Goal: Task Accomplishment & Management: Use online tool/utility

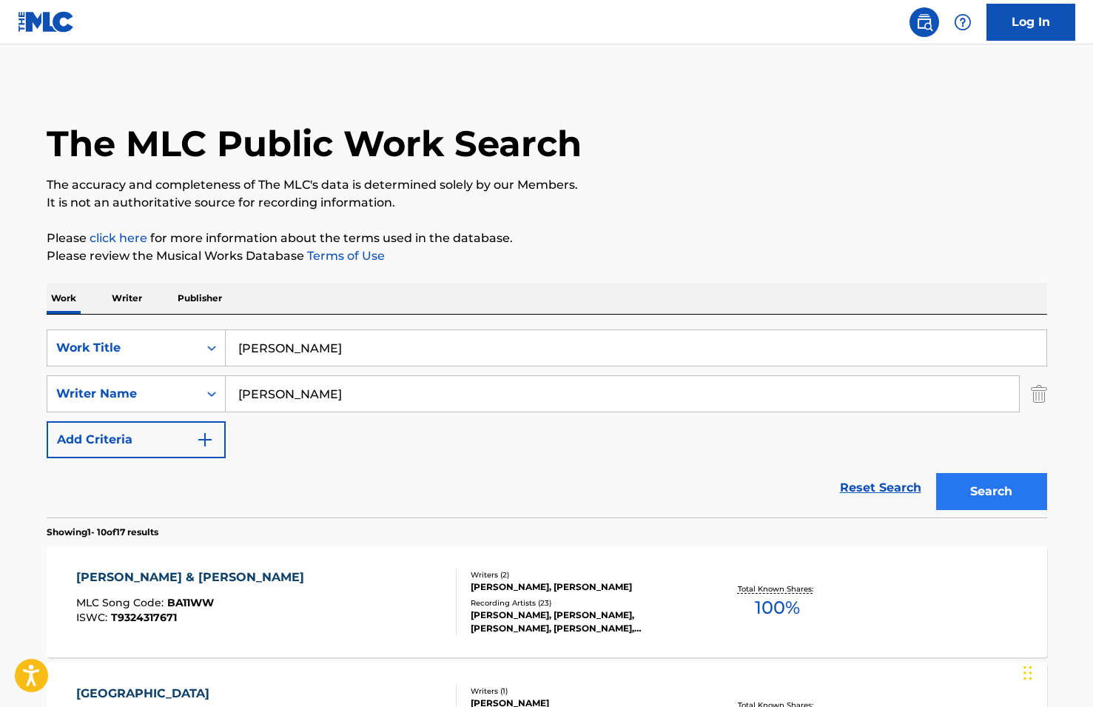
click at [968, 490] on button "Search" at bounding box center [991, 491] width 111 height 37
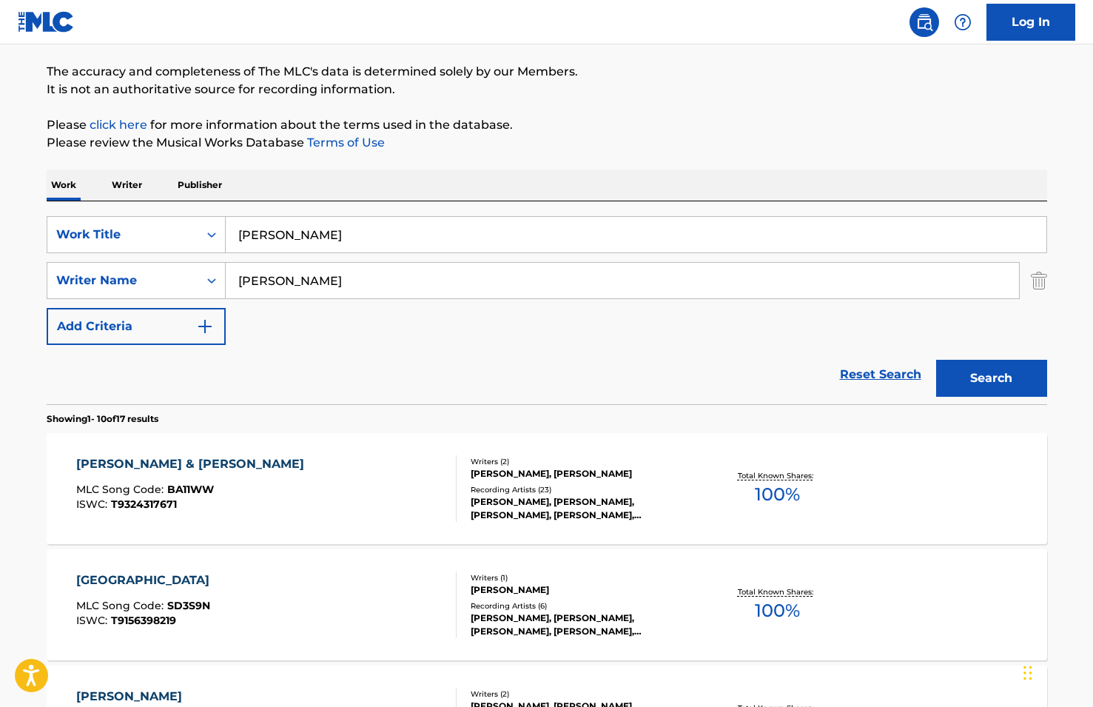
scroll to position [109, 0]
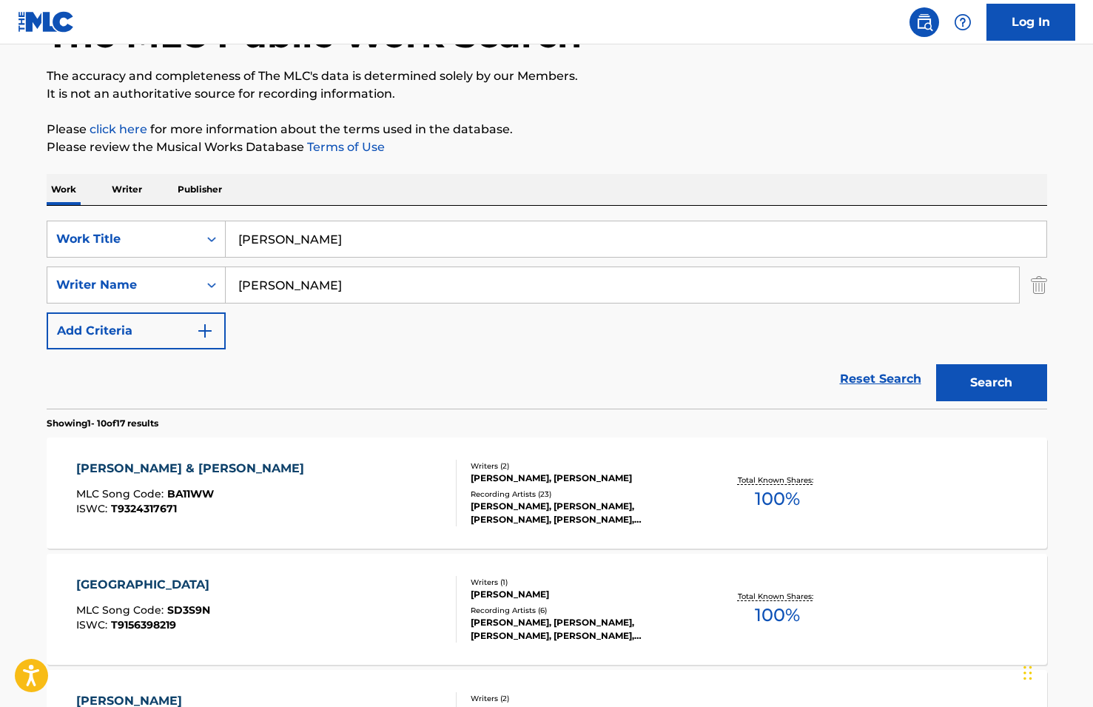
click at [291, 240] on input "[PERSON_NAME]" at bounding box center [636, 239] width 821 height 36
type input "heart been cold"
click at [991, 383] on button "Search" at bounding box center [991, 382] width 111 height 37
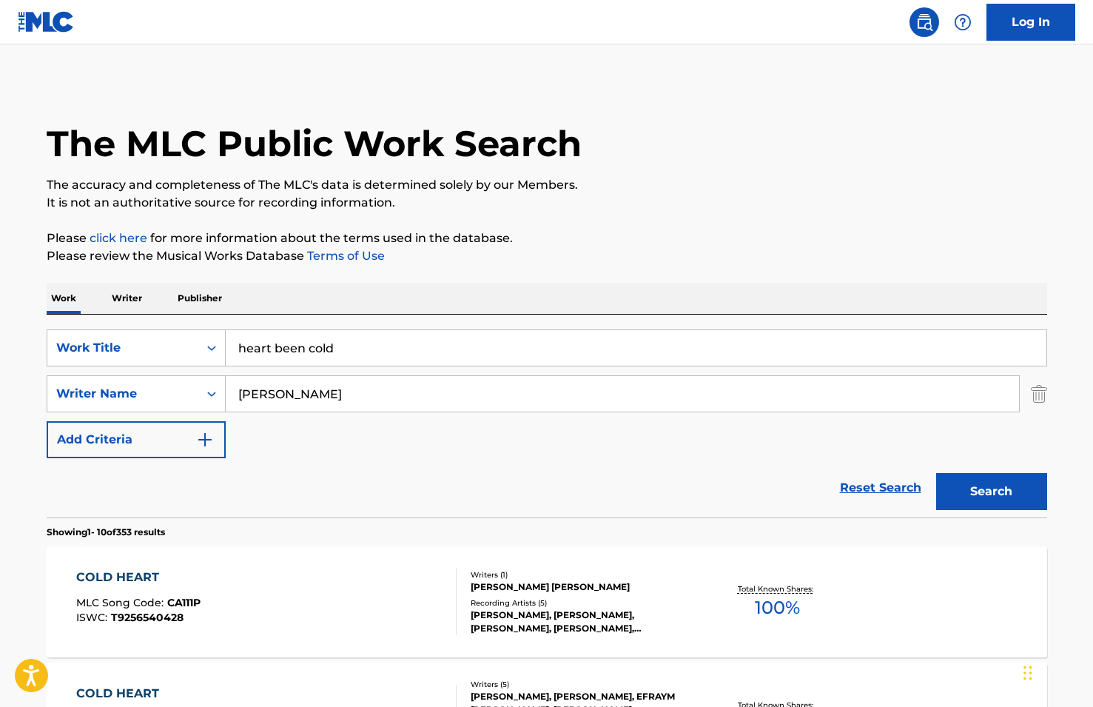
scroll to position [0, 0]
drag, startPoint x: 306, startPoint y: 392, endPoint x: 143, endPoint y: 389, distance: 162.8
click at [143, 389] on div "SearchWithCriteria8b8d8e0c-5ef4-4609-bb7b-9009777814d1 Writer Name [PERSON_NAME]" at bounding box center [547, 393] width 1001 height 37
type input "[PERSON_NAME]"
click at [991, 491] on button "Search" at bounding box center [991, 491] width 111 height 37
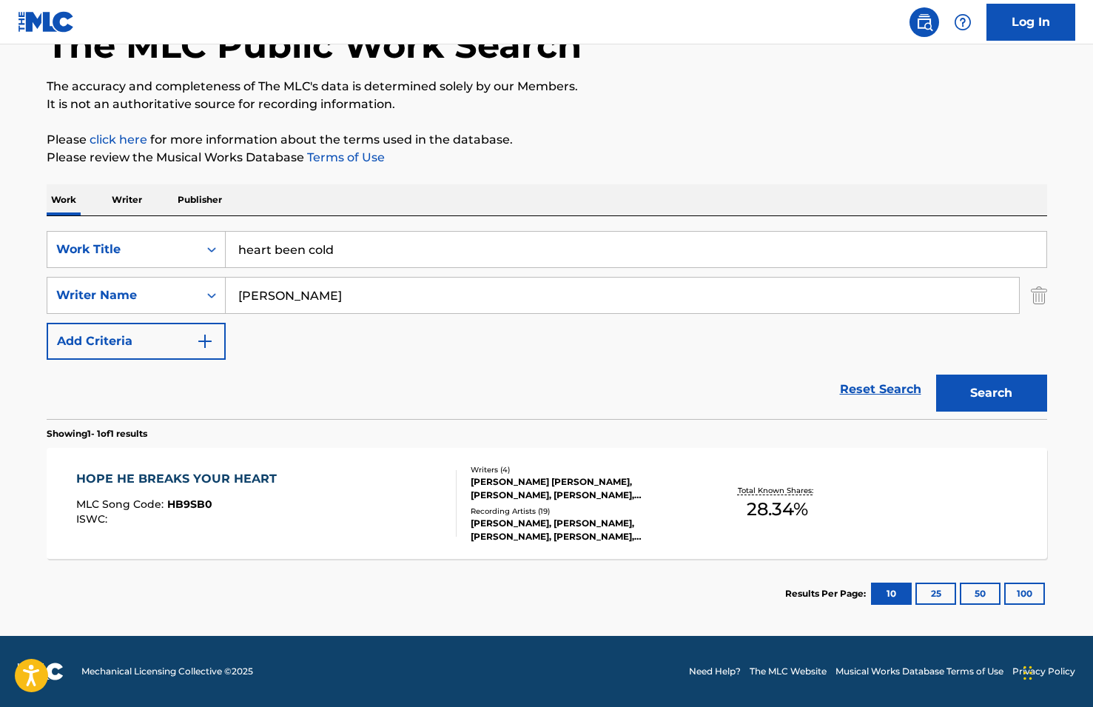
scroll to position [98, 0]
click at [320, 255] on input "heart been cold" at bounding box center [636, 250] width 821 height 36
type input "no phucks"
click at [991, 393] on button "Search" at bounding box center [991, 392] width 111 height 37
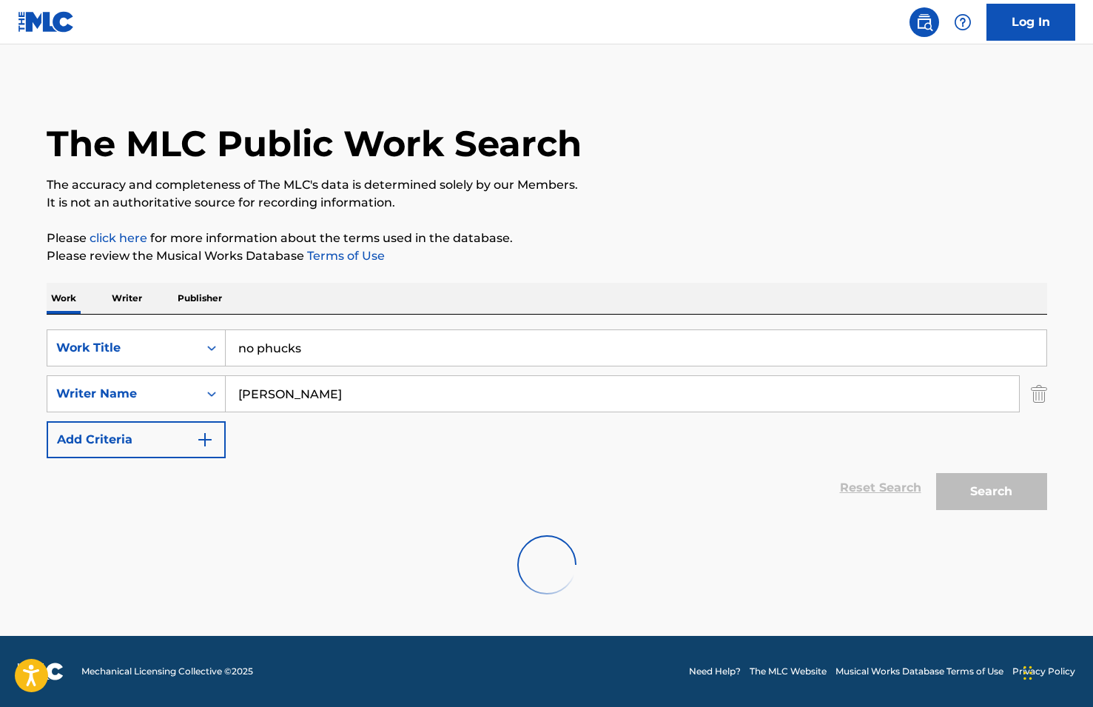
scroll to position [0, 0]
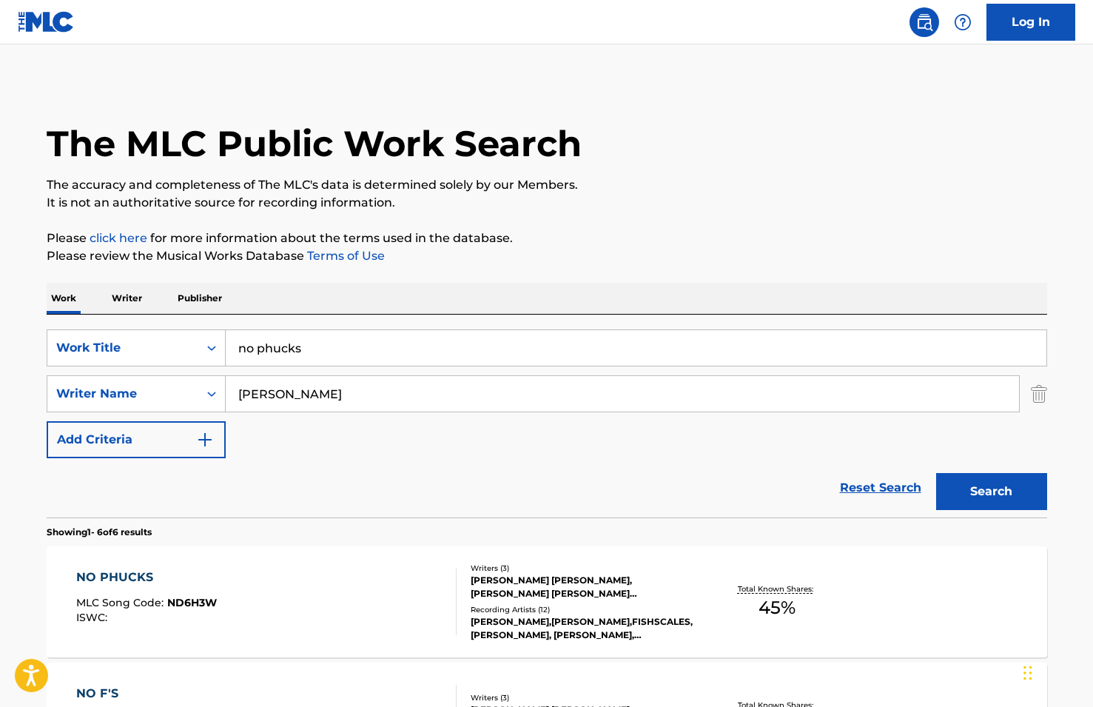
click at [381, 607] on div "NO PHUCKS MLC Song Code : ND6H3W ISWC :" at bounding box center [266, 601] width 380 height 67
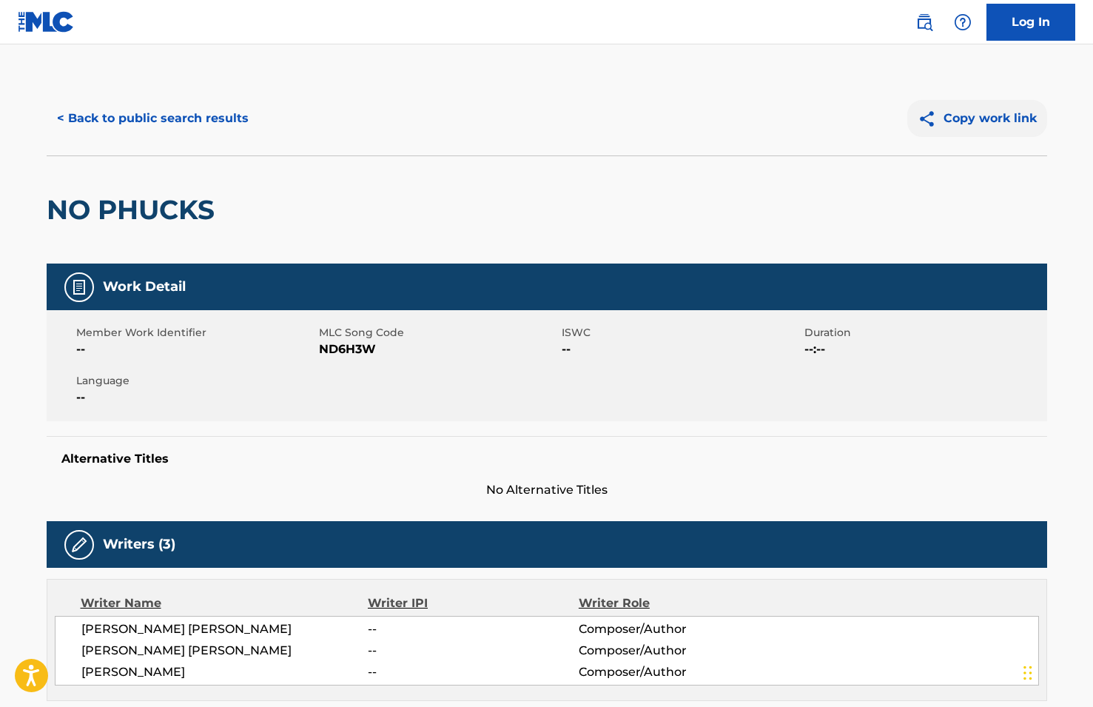
click at [1010, 117] on button "Copy work link" at bounding box center [977, 118] width 140 height 37
click at [107, 112] on button "< Back to public search results" at bounding box center [153, 118] width 212 height 37
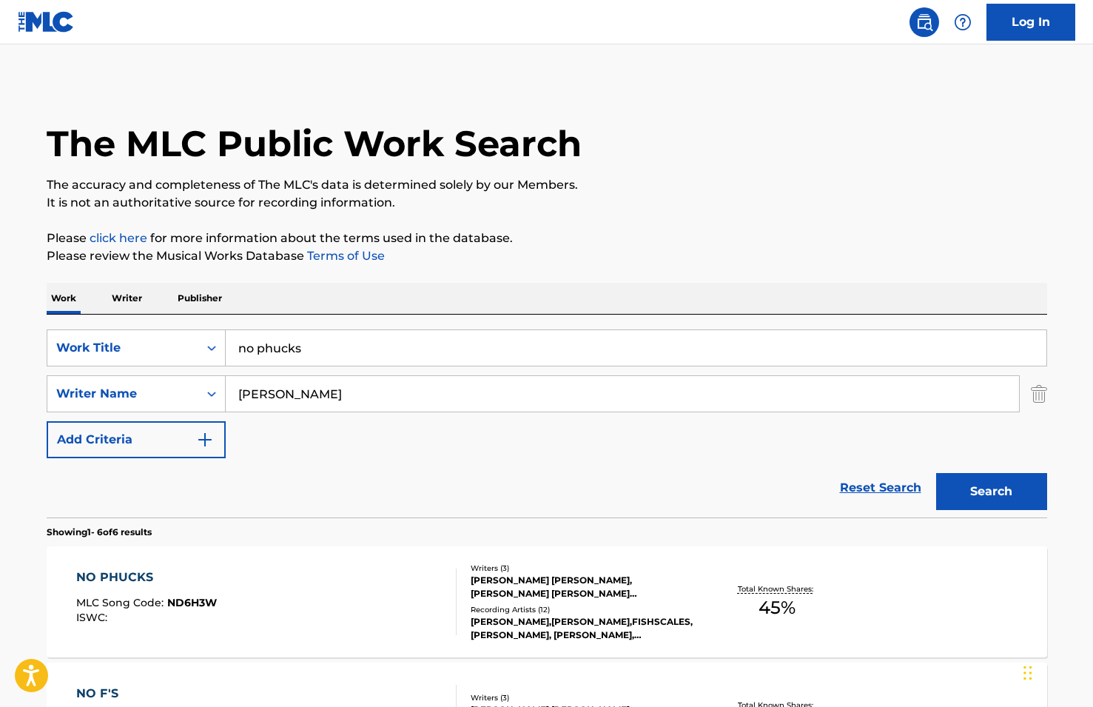
click at [336, 348] on input "no phucks" at bounding box center [636, 348] width 821 height 36
type input "like that"
click at [991, 491] on button "Search" at bounding box center [991, 491] width 111 height 37
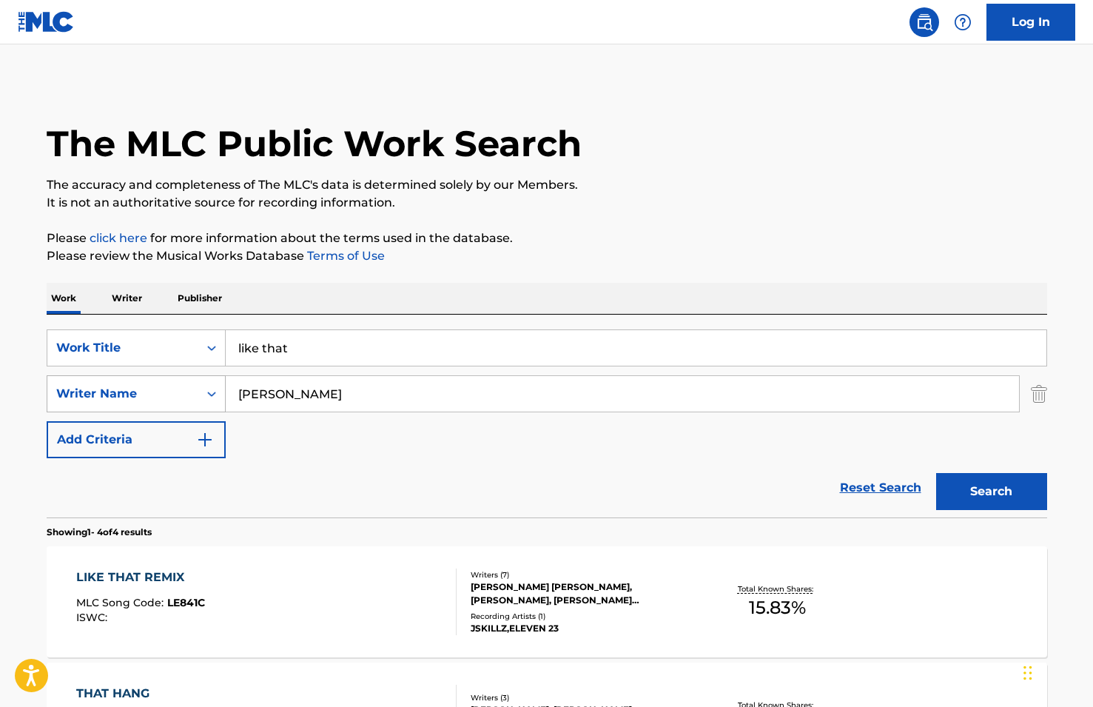
drag, startPoint x: 296, startPoint y: 391, endPoint x: 143, endPoint y: 383, distance: 153.4
click at [143, 383] on div "SearchWithCriteria8b8d8e0c-5ef4-4609-bb7b-9009777814d1 Writer Name [PERSON_NAME]" at bounding box center [547, 393] width 1001 height 37
type input "[PERSON_NAME]"
click at [991, 491] on button "Search" at bounding box center [991, 491] width 111 height 37
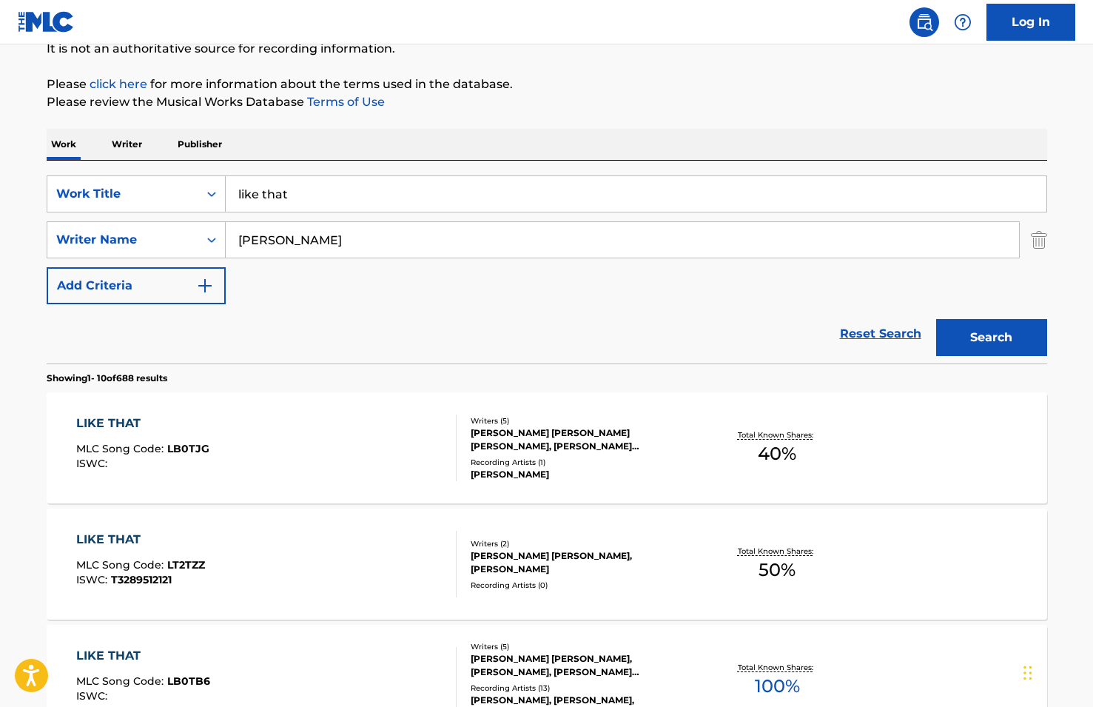
scroll to position [144, 0]
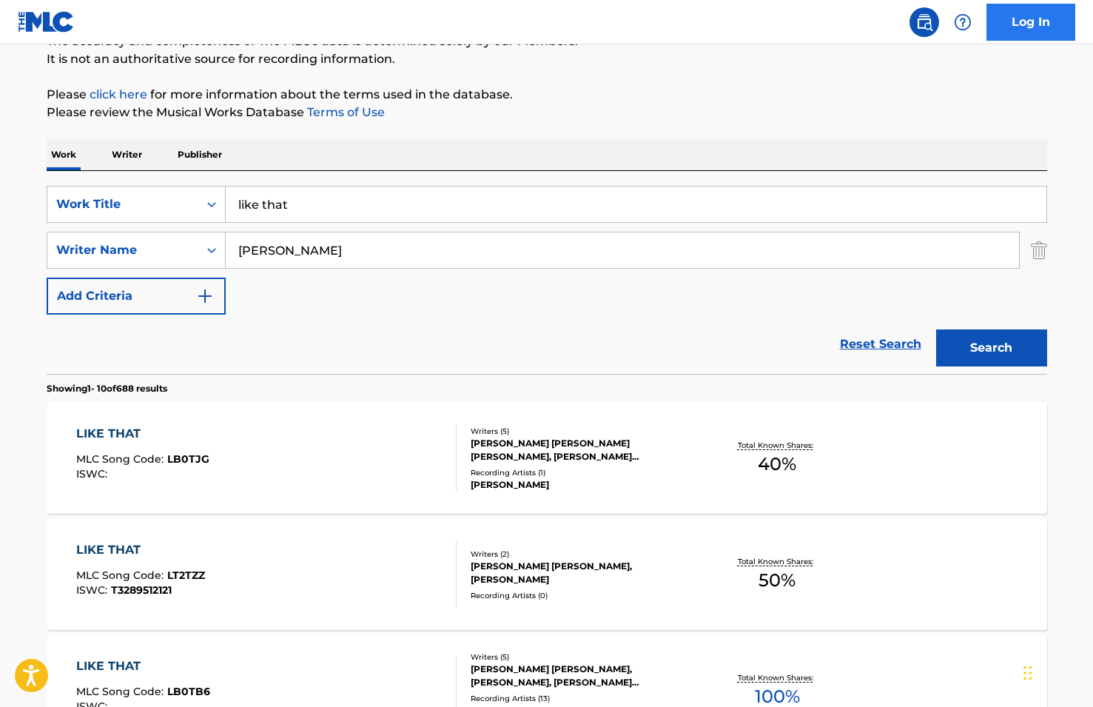
click at [1020, 18] on link "Log In" at bounding box center [1030, 22] width 89 height 37
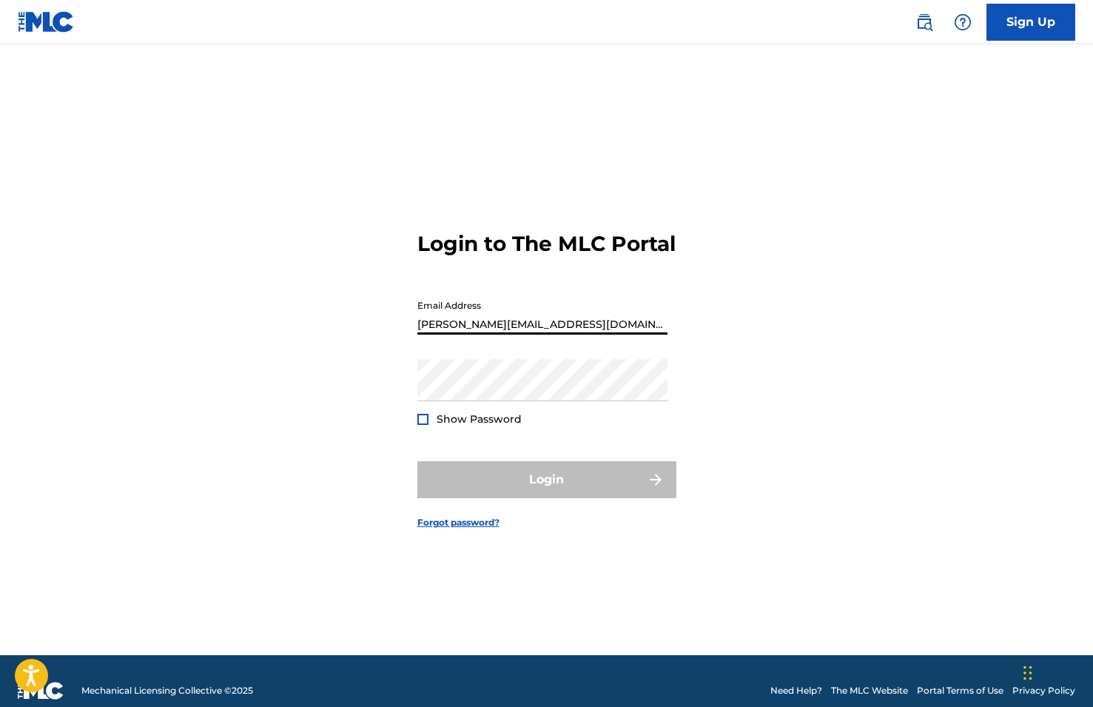
type input "[PERSON_NAME][EMAIL_ADDRESS][DOMAIN_NAME]"
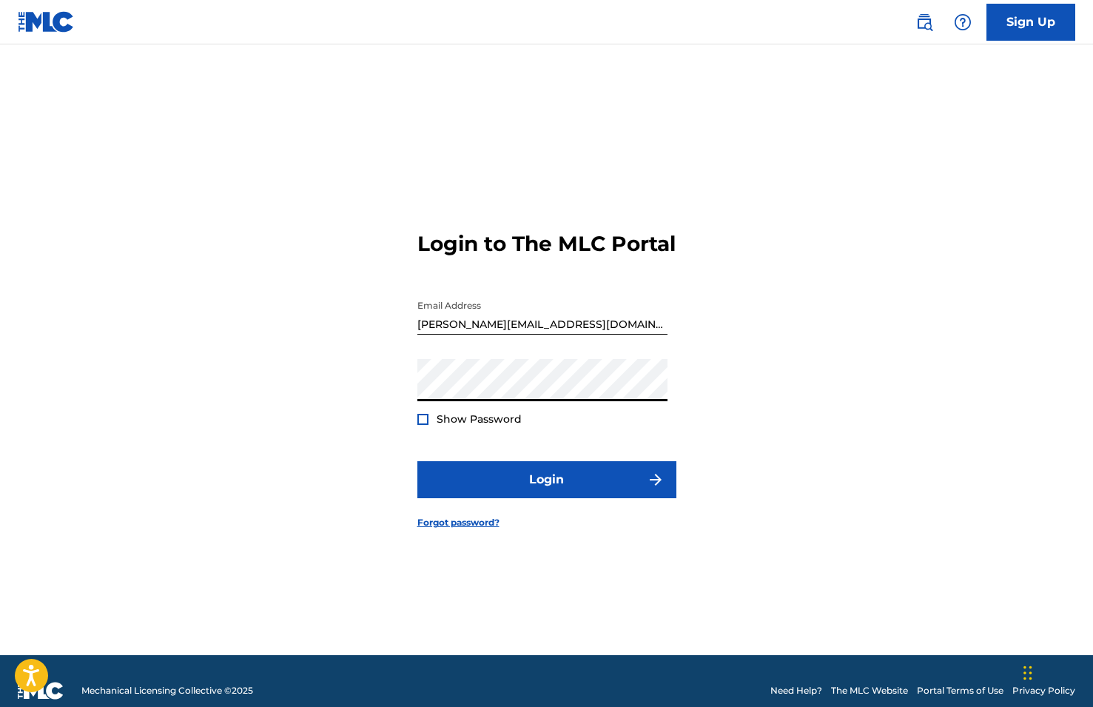
click at [546, 492] on button "Login" at bounding box center [546, 479] width 259 height 37
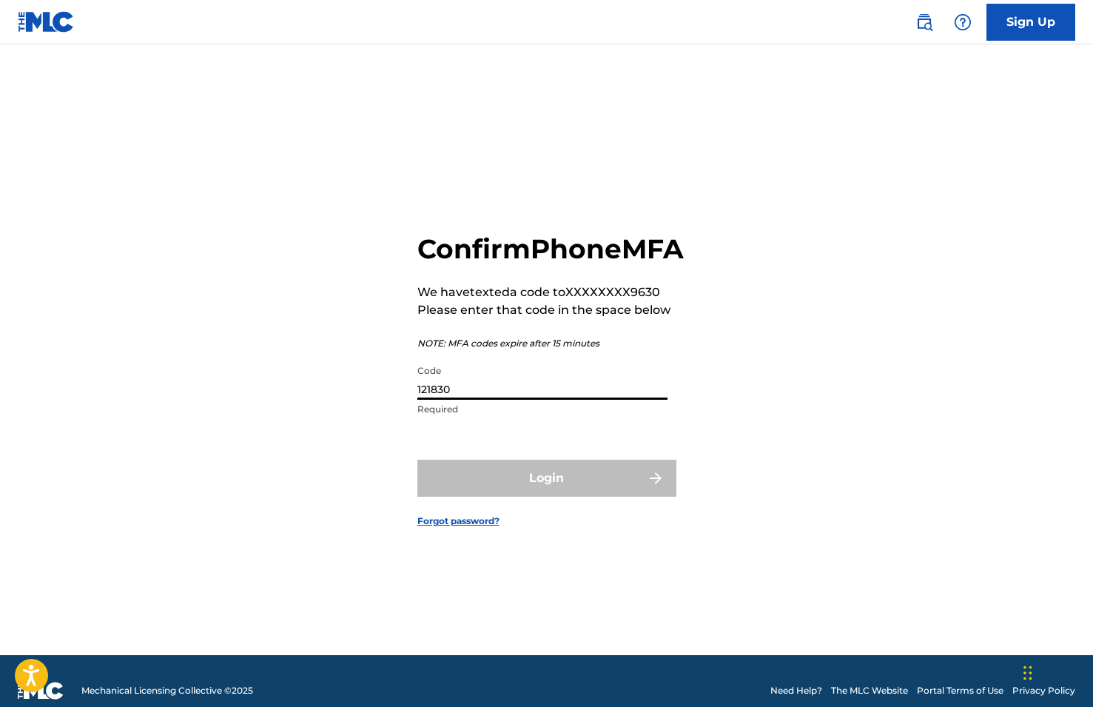
type input "121830"
click at [546, 494] on button "Login" at bounding box center [546, 478] width 259 height 37
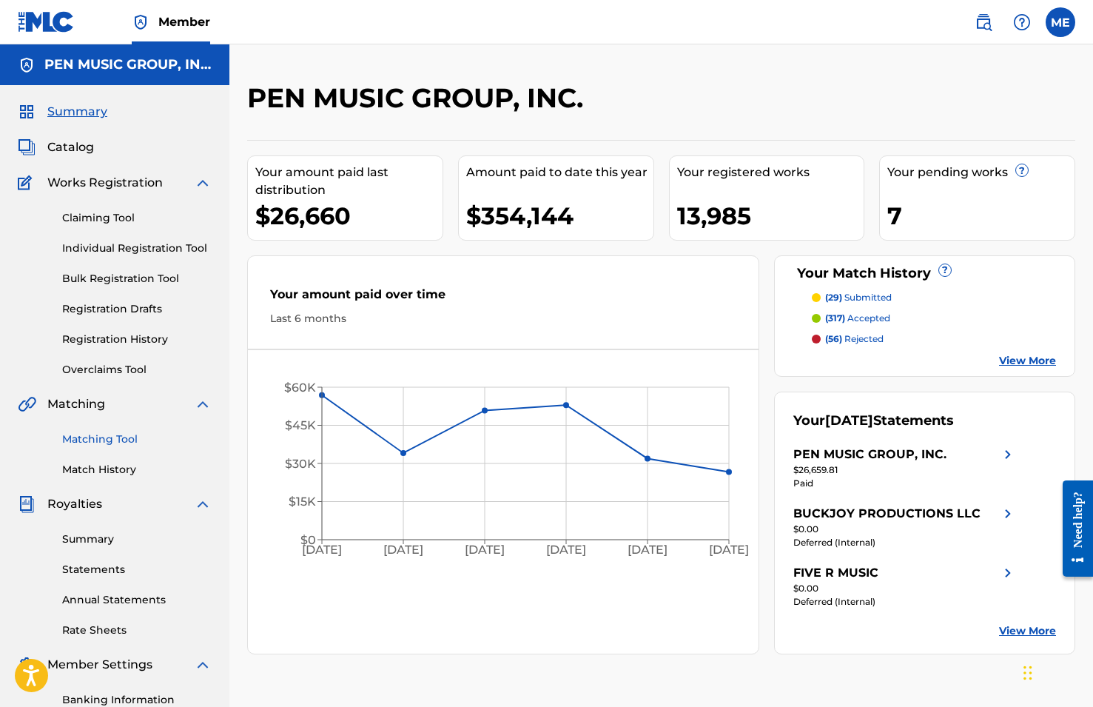
click at [79, 441] on link "Matching Tool" at bounding box center [136, 439] width 149 height 16
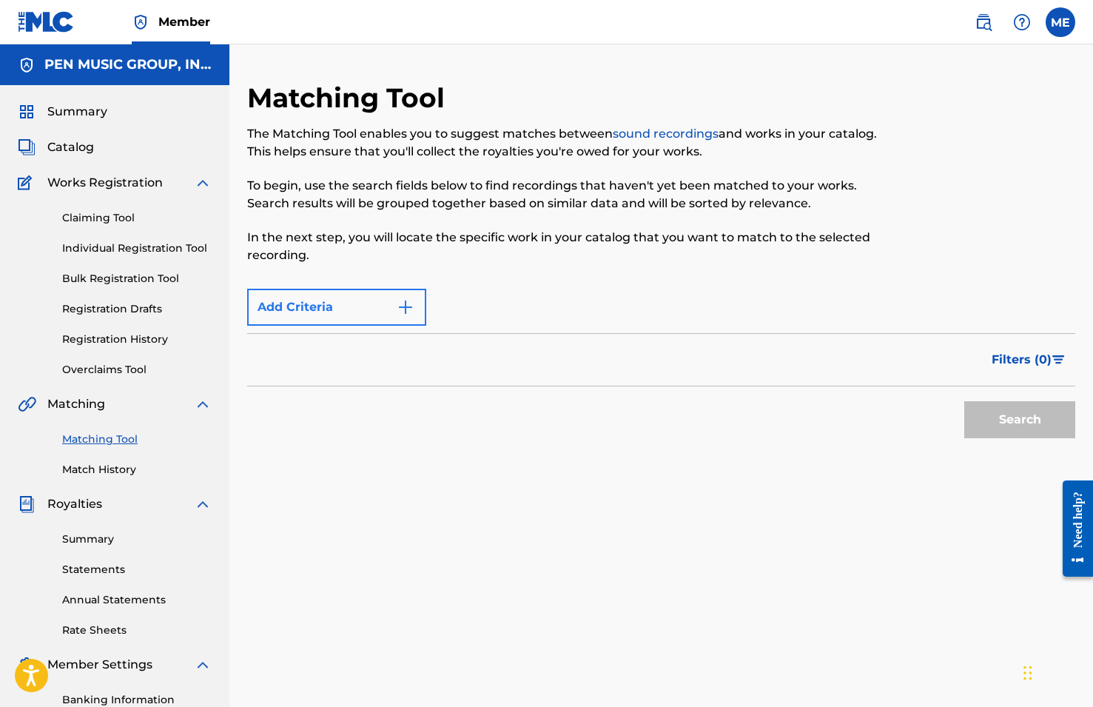
click at [300, 312] on button "Add Criteria" at bounding box center [336, 307] width 179 height 37
click at [401, 306] on img "Search Form" at bounding box center [406, 307] width 18 height 18
click at [96, 438] on link "Matching Tool" at bounding box center [136, 439] width 149 height 16
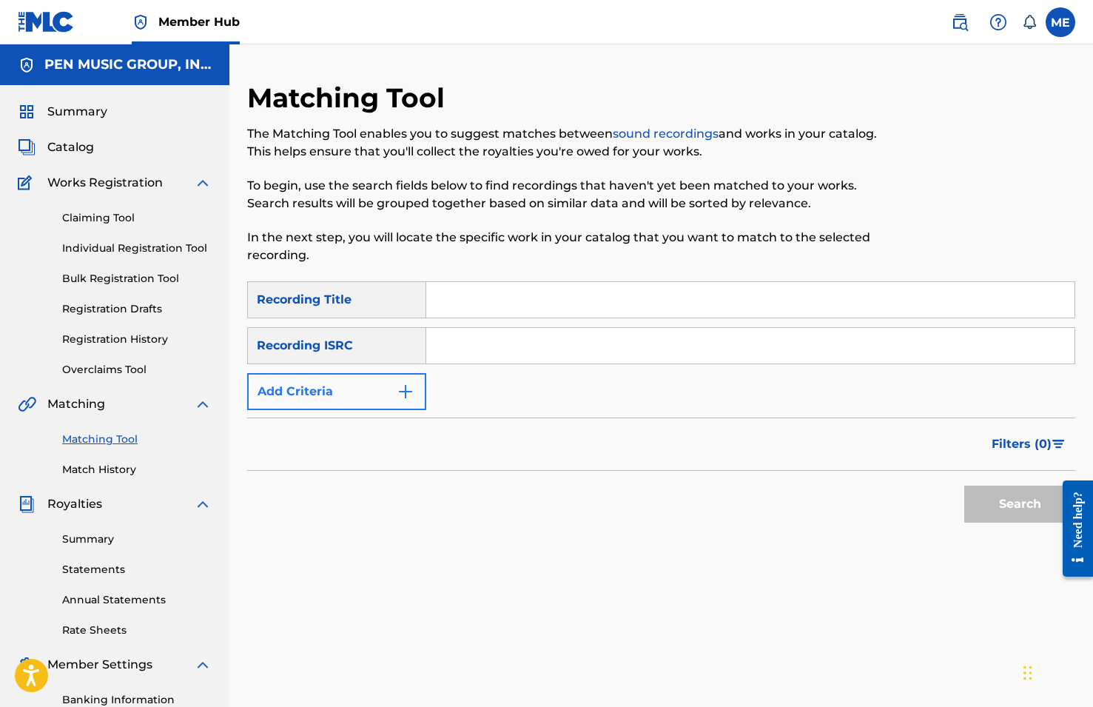
click at [364, 389] on button "Add Criteria" at bounding box center [336, 391] width 179 height 37
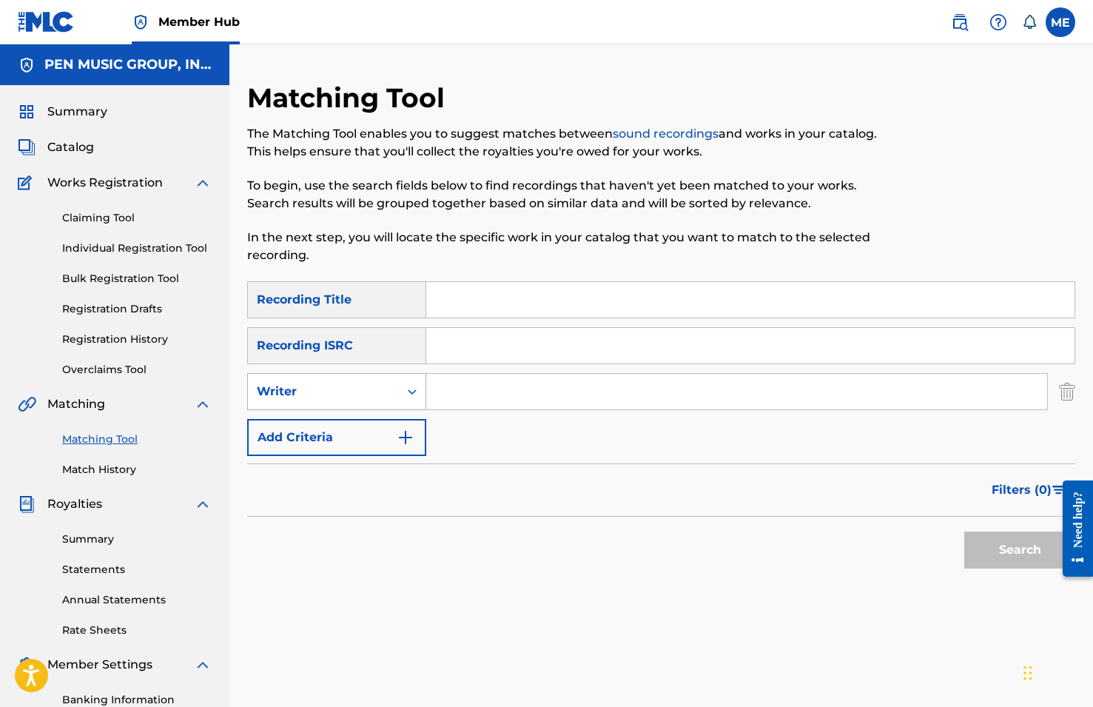
click at [359, 392] on div "Writer" at bounding box center [323, 392] width 133 height 18
click at [358, 428] on div "Recording Artist" at bounding box center [337, 428] width 178 height 37
click at [462, 391] on input "Search Form" at bounding box center [736, 392] width 621 height 36
type input "dusty leigh"
click at [1020, 550] on button "Search" at bounding box center [1019, 549] width 111 height 37
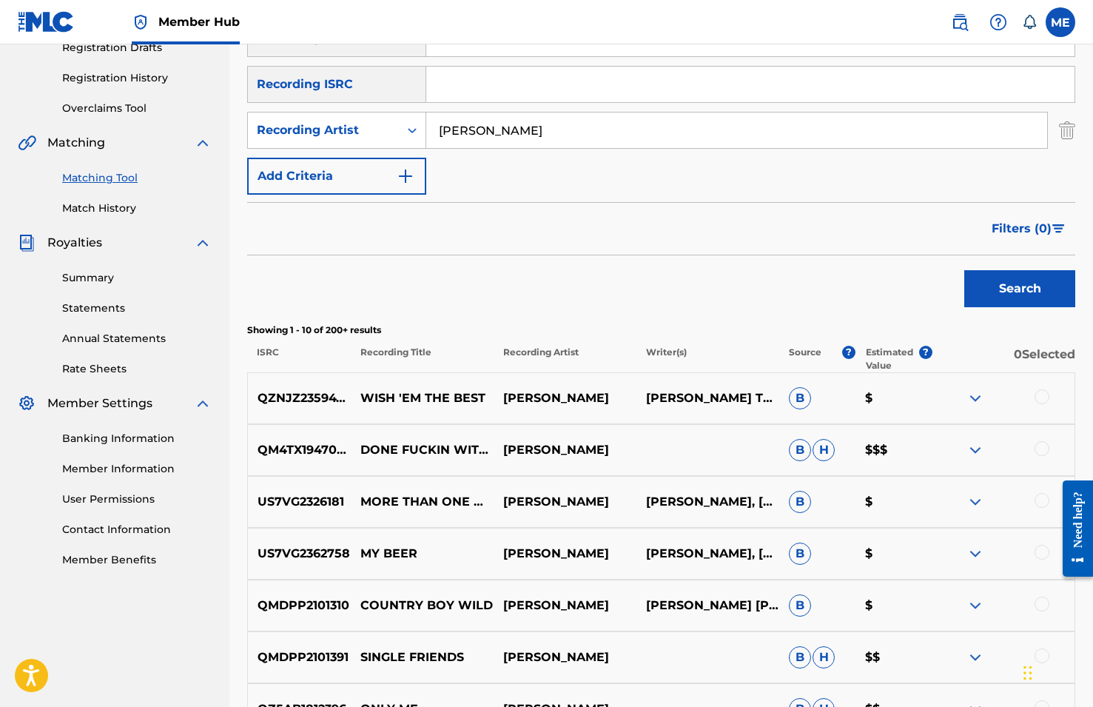
scroll to position [385, 0]
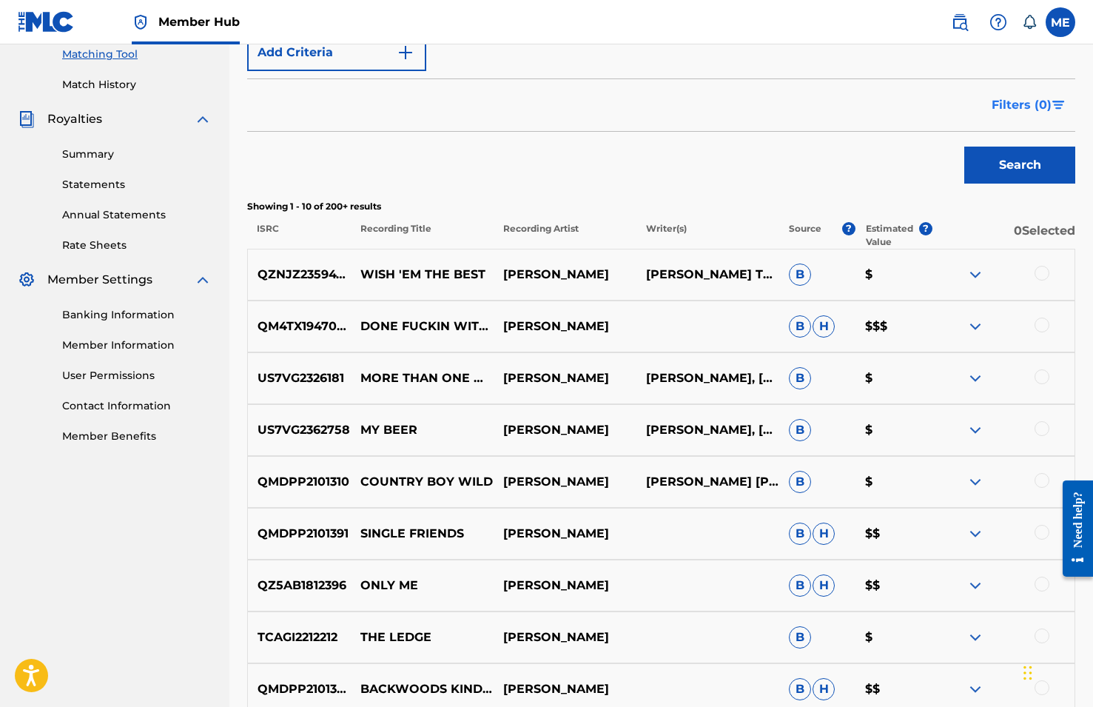
click at [1054, 100] on button "Filters ( 0 )" at bounding box center [1029, 105] width 93 height 37
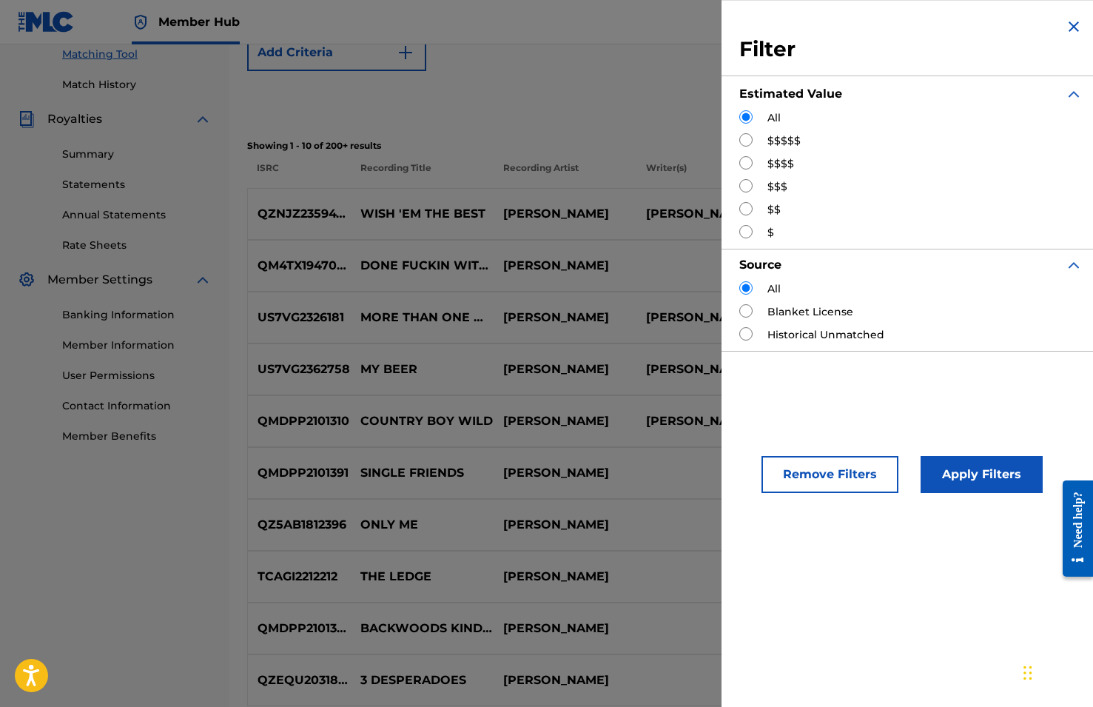
click at [797, 142] on label "$$$$$" at bounding box center [783, 141] width 33 height 16
click at [744, 141] on input "Search Form" at bounding box center [745, 139] width 13 height 13
radio input "true"
click at [949, 471] on button "Apply Filters" at bounding box center [982, 474] width 122 height 37
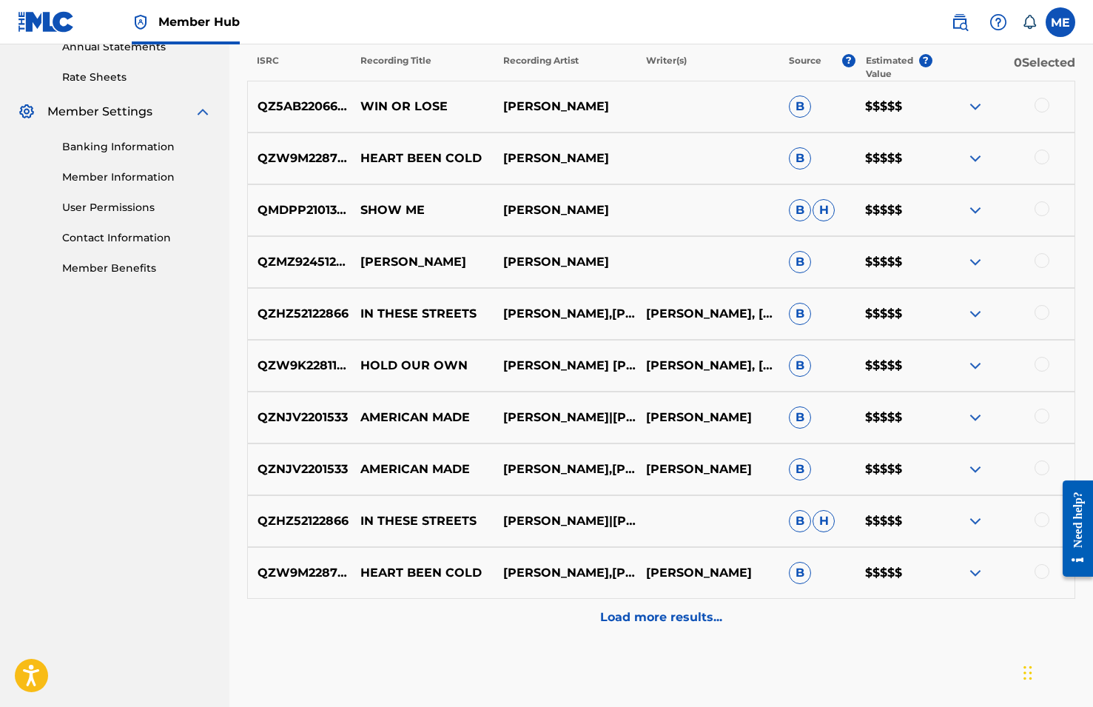
scroll to position [562, 0]
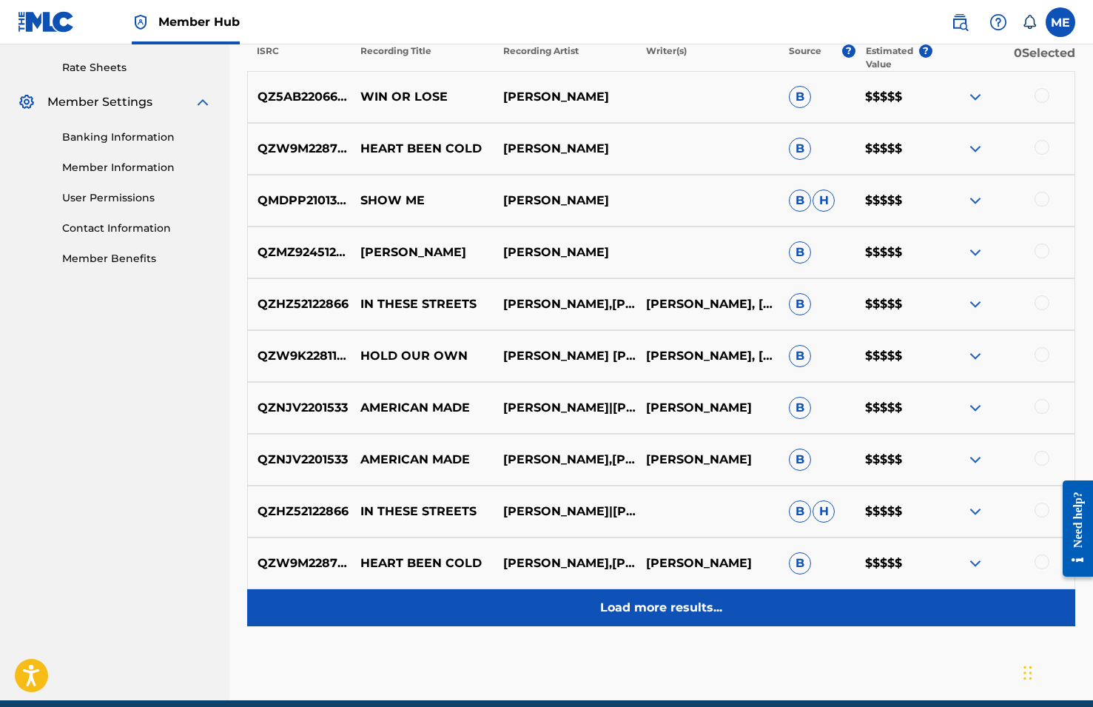
click at [655, 620] on div "Load more results..." at bounding box center [661, 607] width 828 height 37
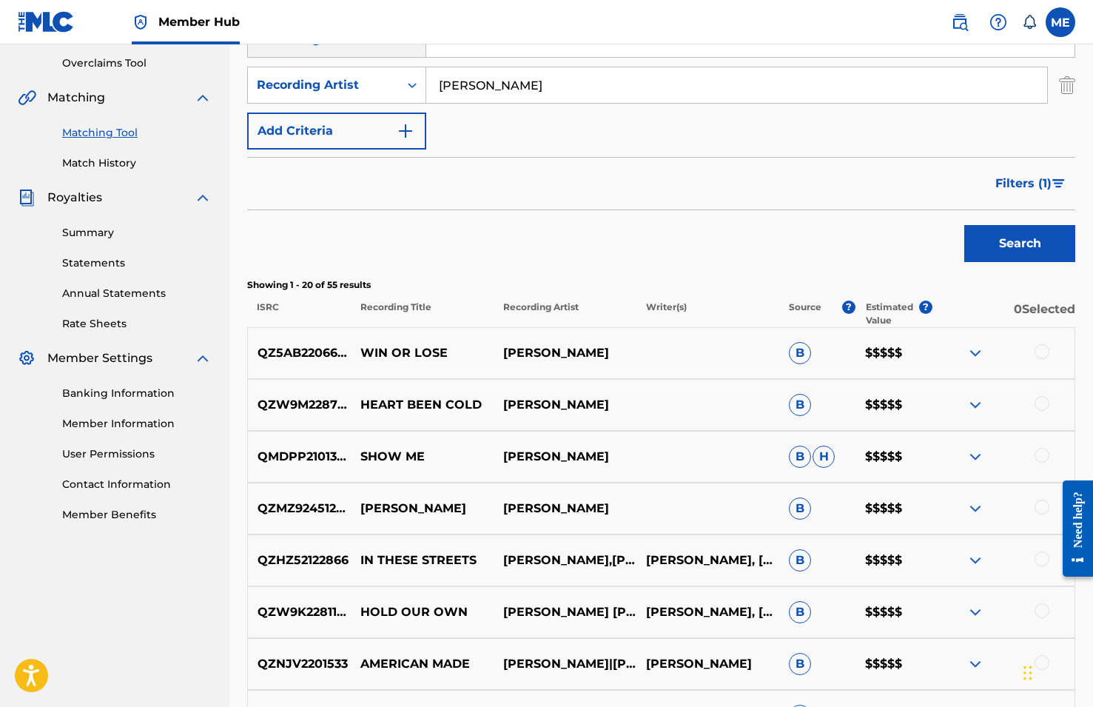
scroll to position [158, 0]
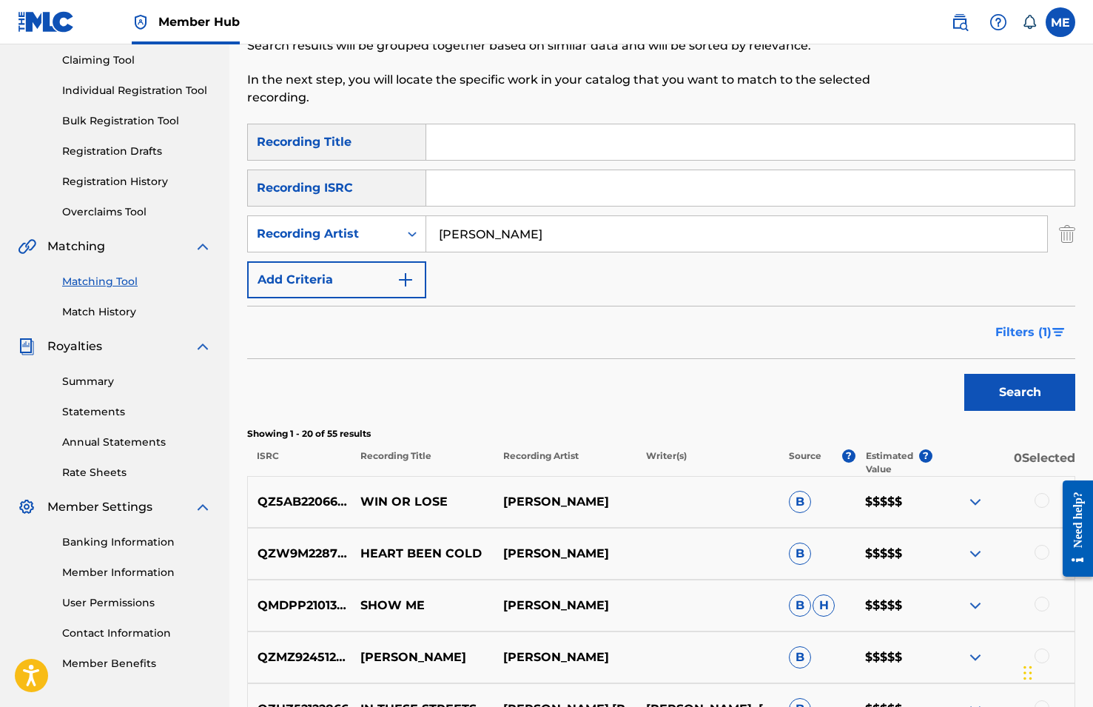
click at [1026, 325] on span "Filters ( 1 )" at bounding box center [1023, 332] width 56 height 18
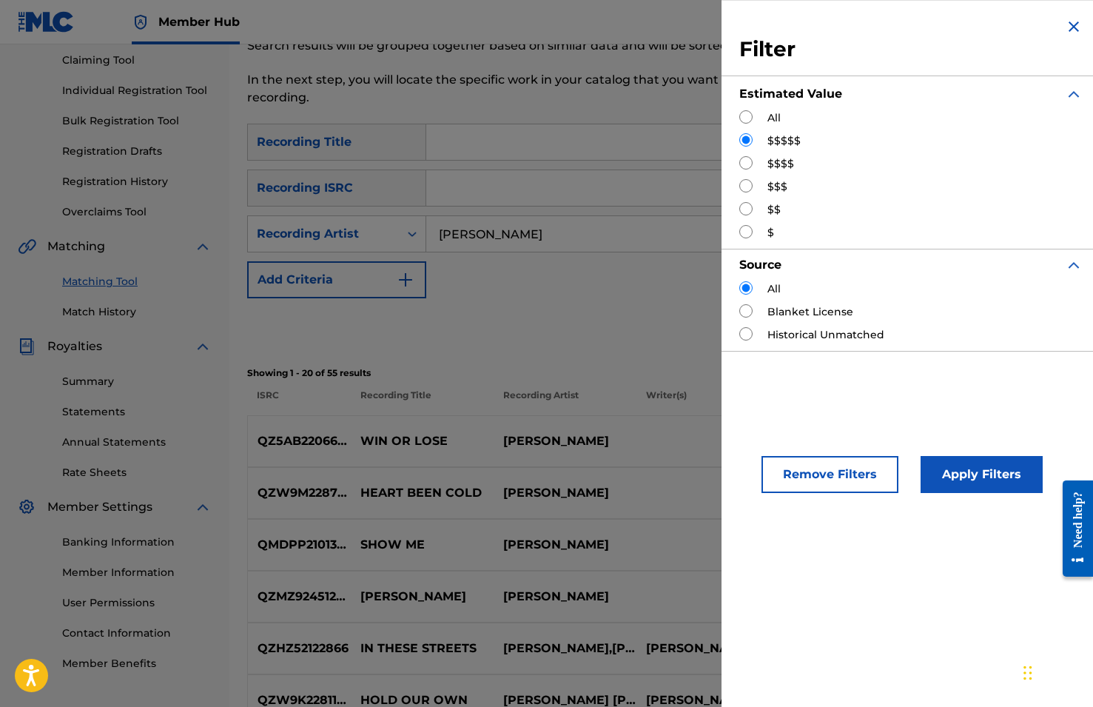
click at [778, 155] on div "All $$$$$ $$$$ $$$ $$ $" at bounding box center [910, 175] width 343 height 130
click at [747, 163] on input "Search Form" at bounding box center [745, 162] width 13 height 13
radio input "true"
click at [964, 473] on button "Apply Filters" at bounding box center [982, 474] width 122 height 37
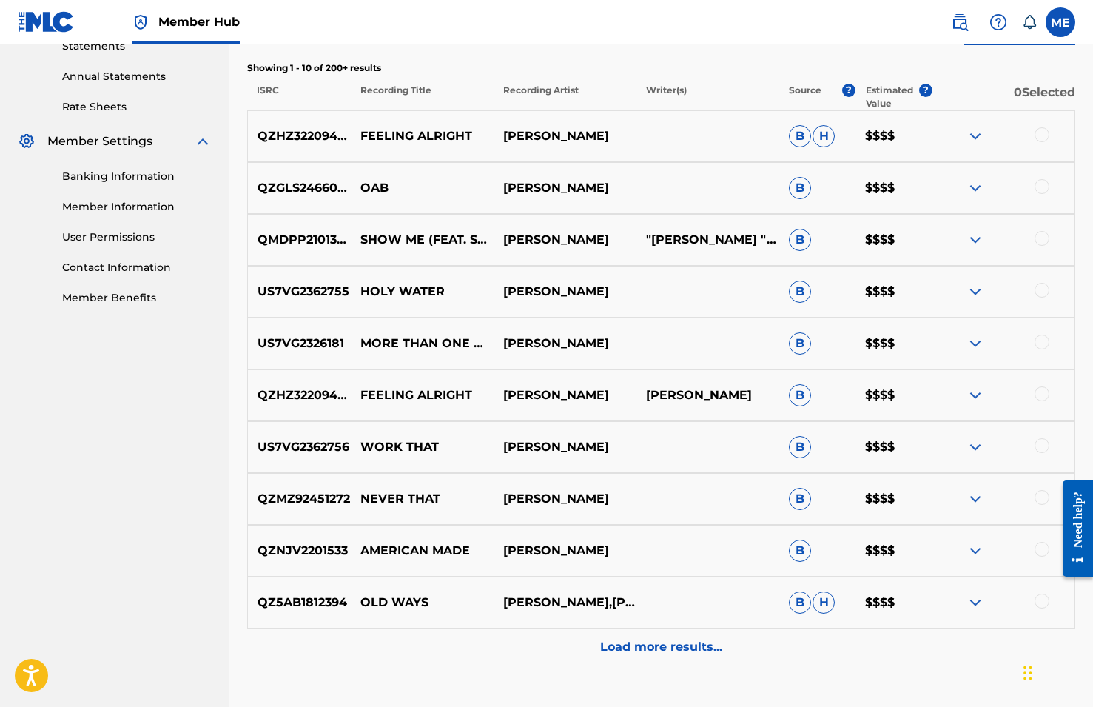
scroll to position [527, 0]
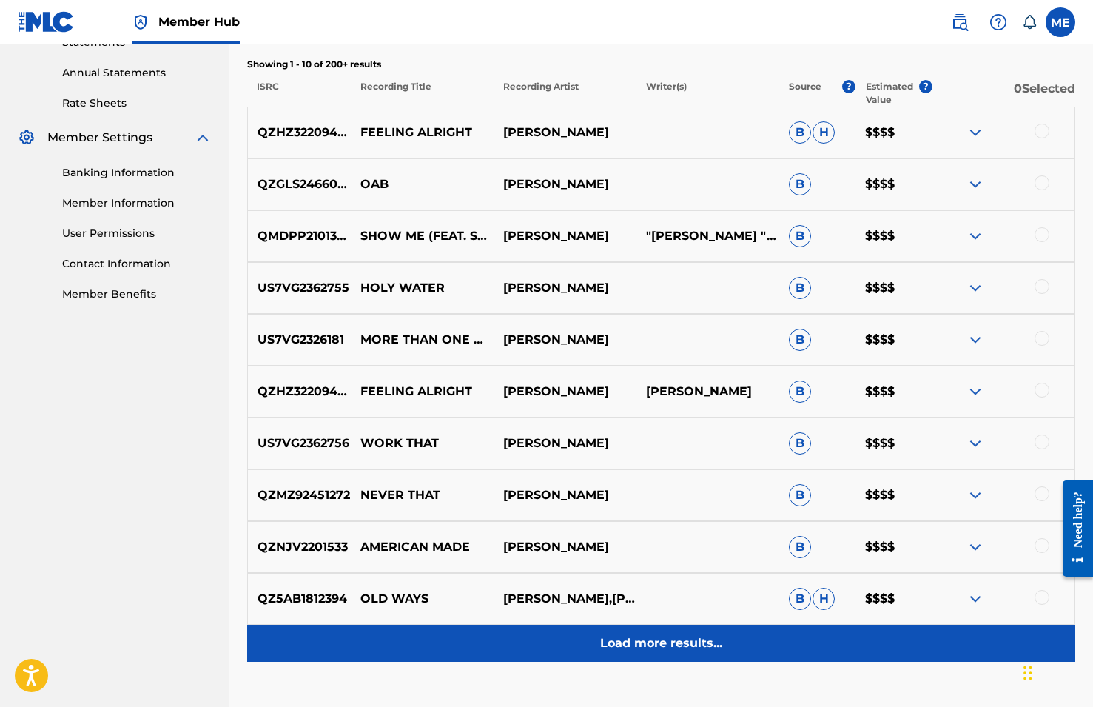
click at [670, 645] on p "Load more results..." at bounding box center [661, 643] width 122 height 18
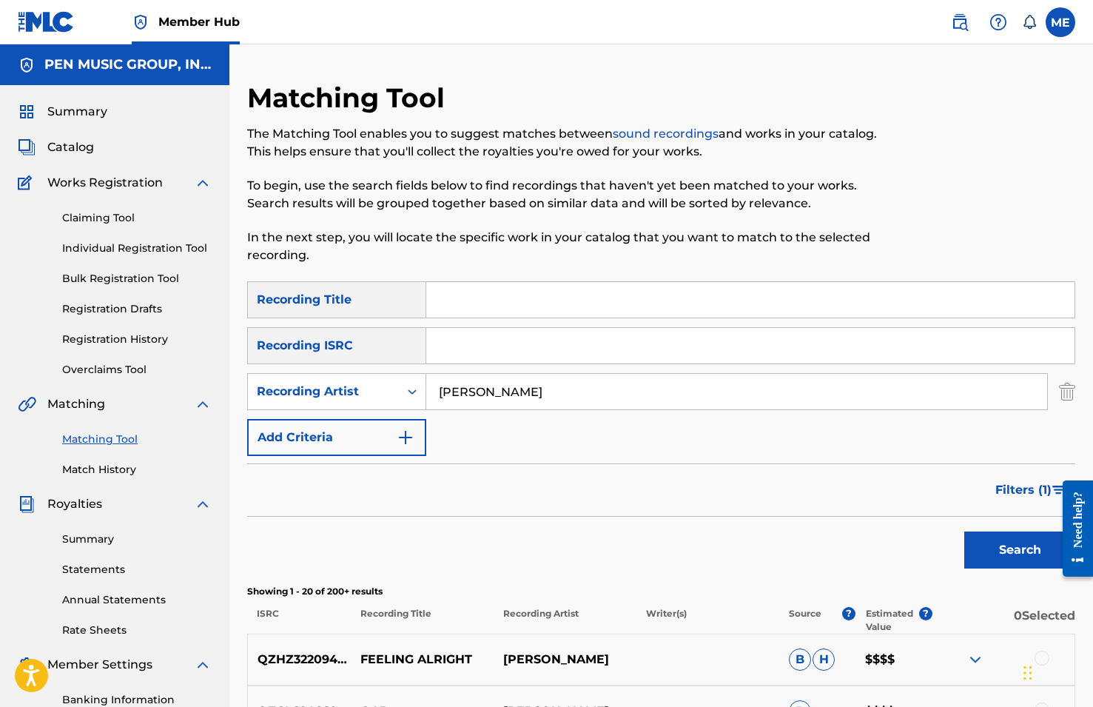
scroll to position [0, 0]
click at [114, 212] on link "Claiming Tool" at bounding box center [136, 218] width 149 height 16
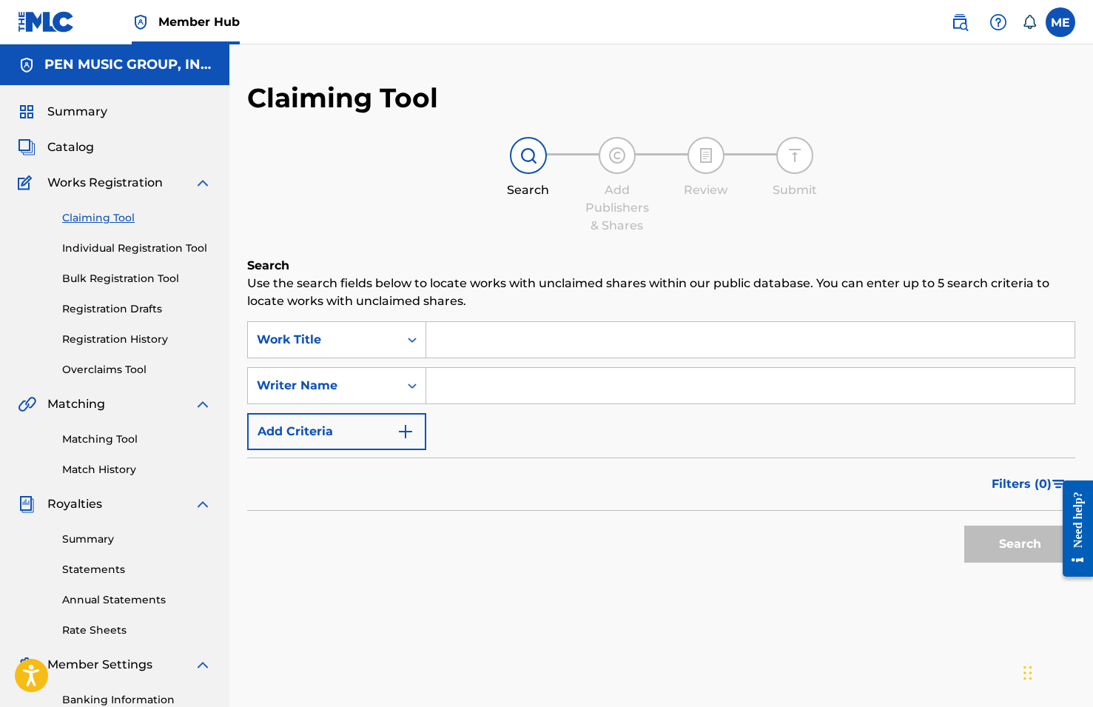
click at [465, 338] on input "Search Form" at bounding box center [750, 340] width 648 height 36
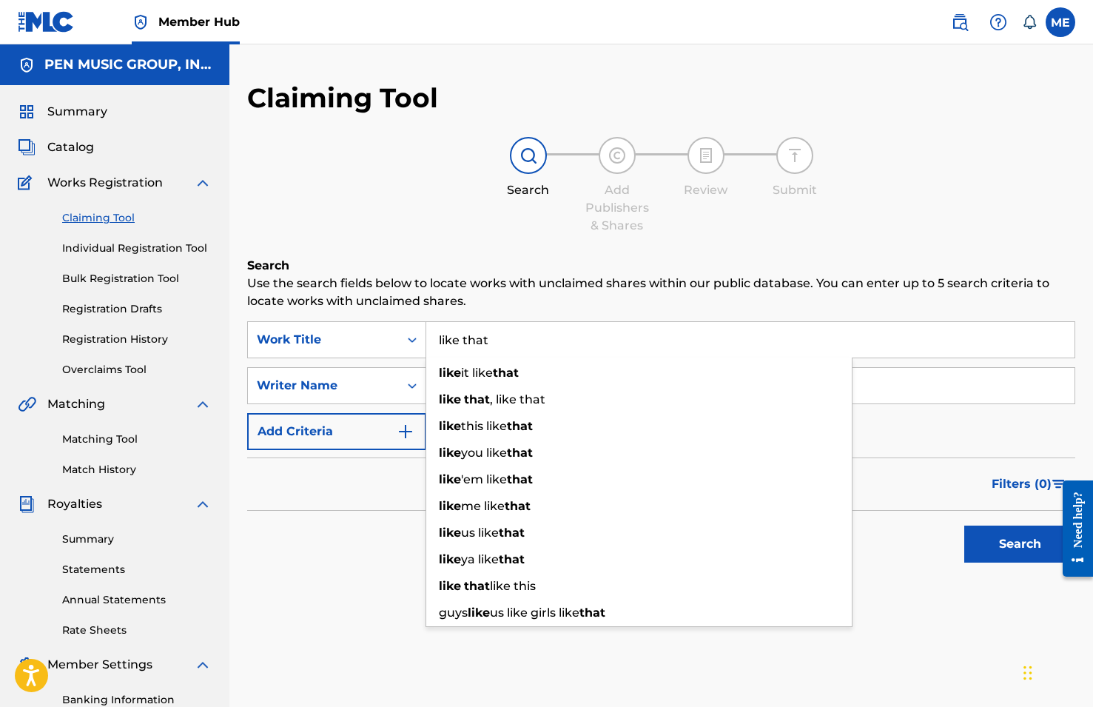
type input "like that"
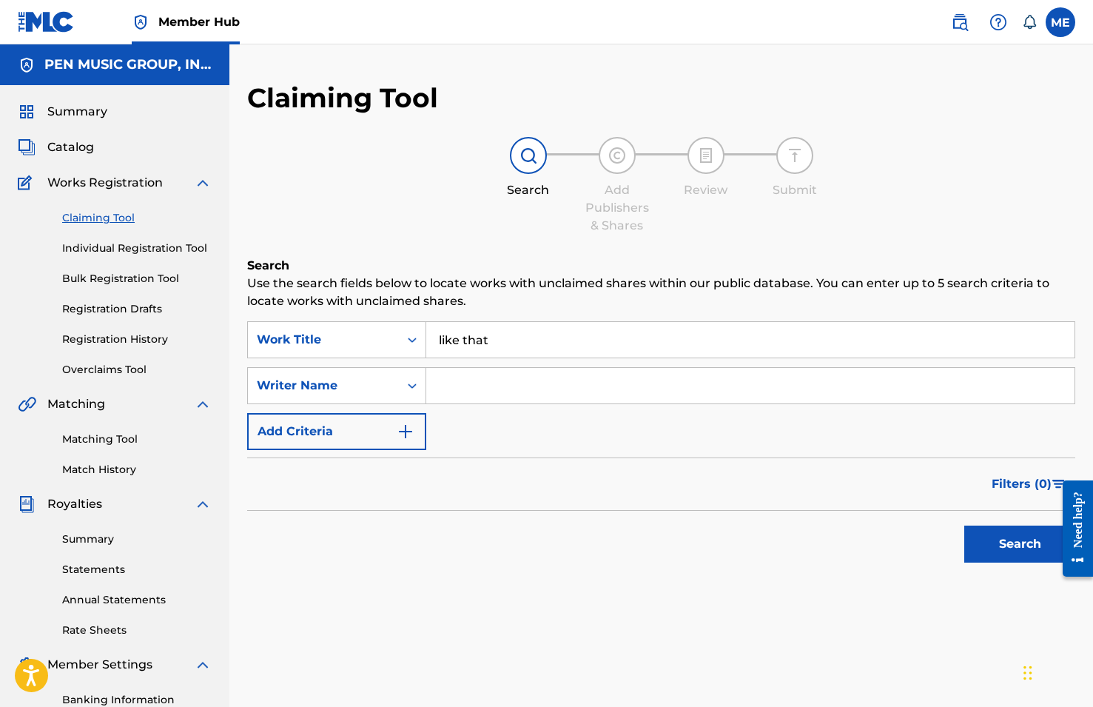
click at [237, 384] on div "Claiming Tool Search Add Publishers & Shares Review Submit Search Use the searc…" at bounding box center [661, 463] width 864 height 765
click at [462, 378] on input "Search Form" at bounding box center [750, 386] width 648 height 36
click at [1020, 544] on button "Search" at bounding box center [1019, 543] width 111 height 37
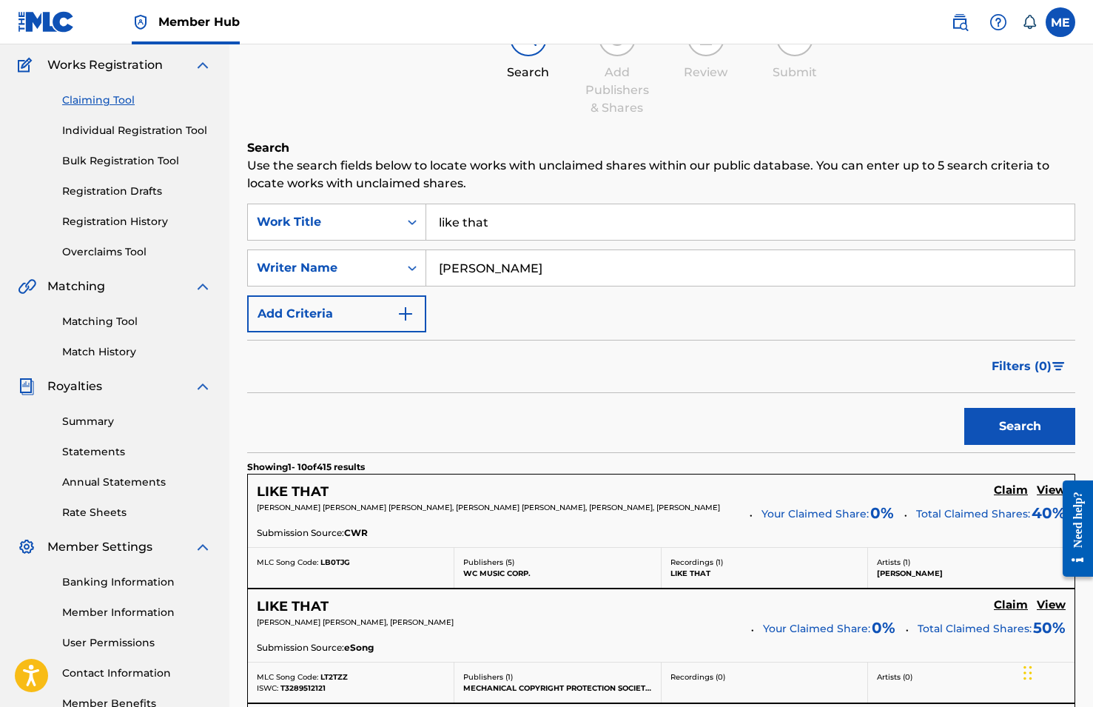
scroll to position [115, 0]
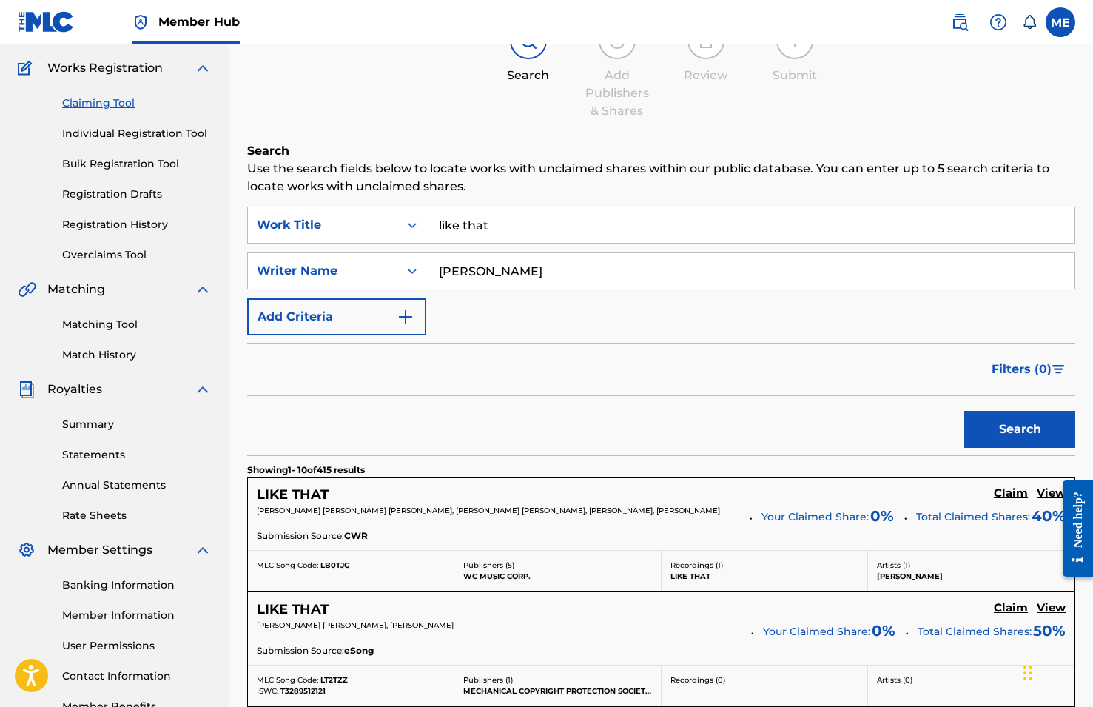
click at [1020, 429] on button "Search" at bounding box center [1019, 429] width 111 height 37
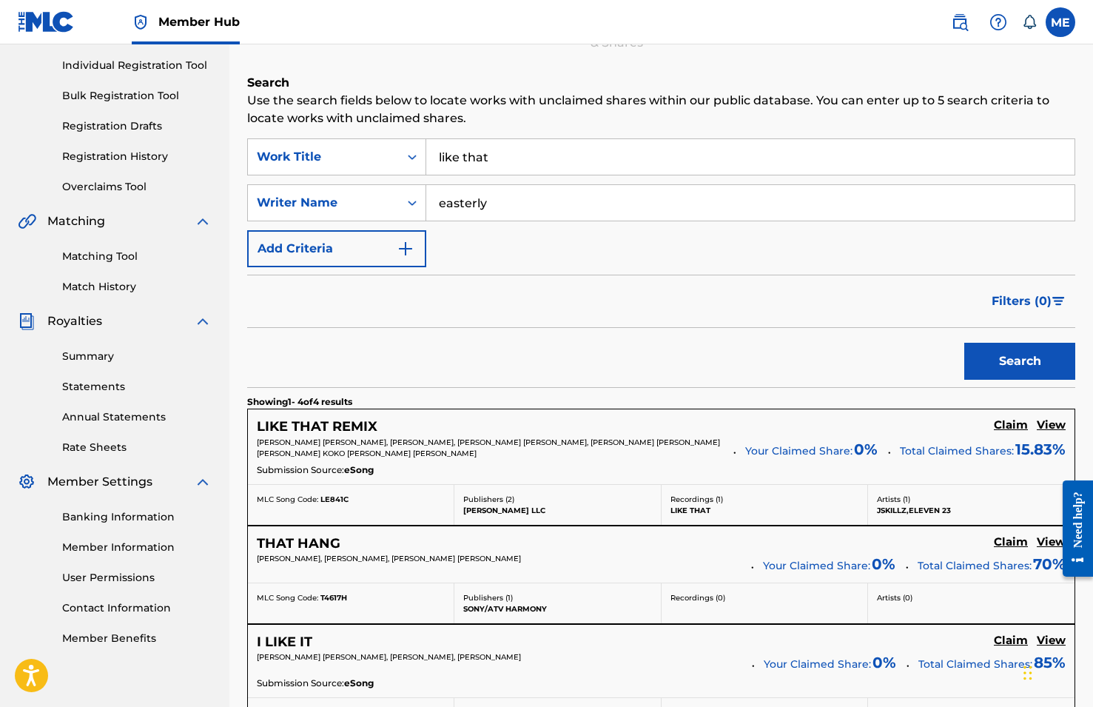
scroll to position [194, 0]
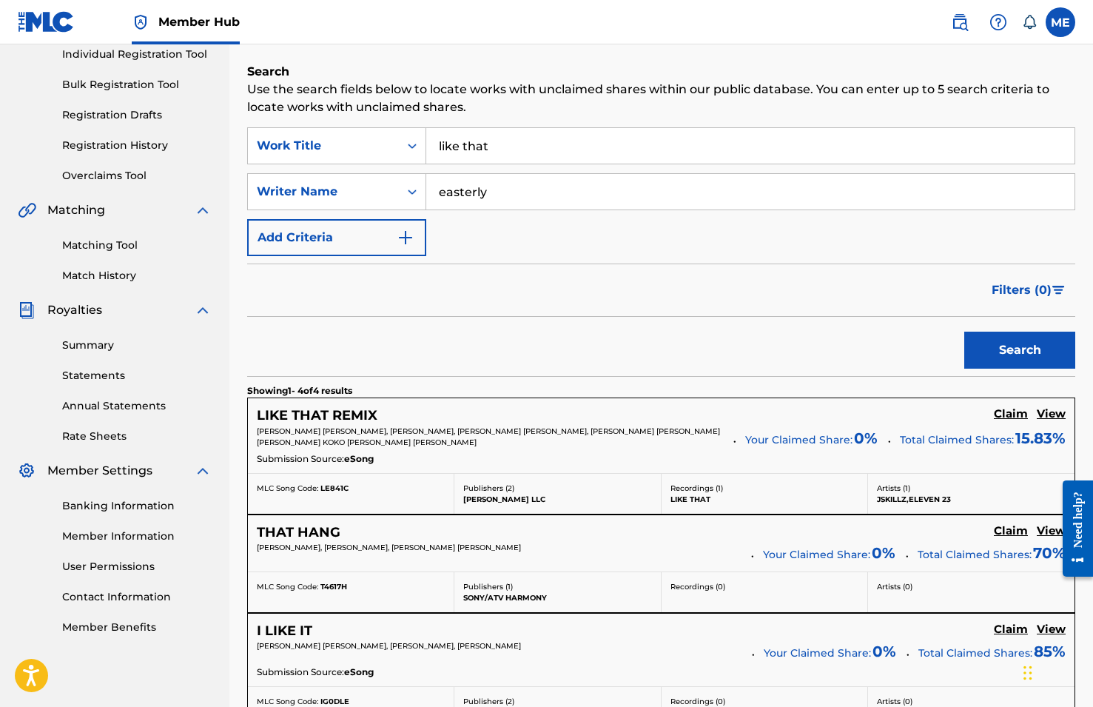
type input "easterly"
click at [548, 464] on div "Submission Source: eSong" at bounding box center [661, 460] width 809 height 16
click at [1054, 417] on h5 "View" at bounding box center [1051, 414] width 29 height 14
